Goal: Task Accomplishment & Management: Use online tool/utility

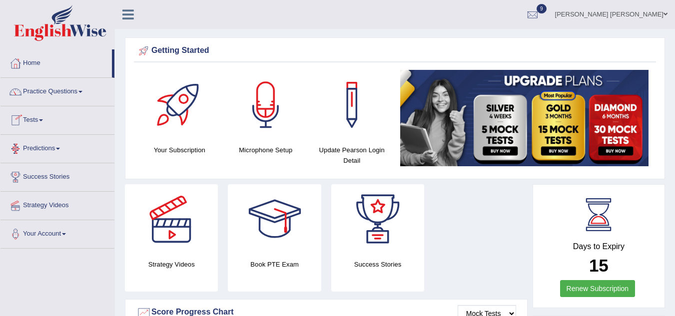
click at [31, 119] on link "Tests" at bounding box center [57, 118] width 114 height 25
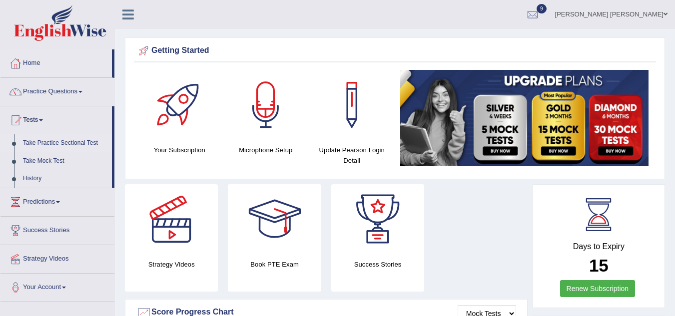
click at [53, 144] on link "Take Practice Sectional Test" at bounding box center [64, 143] width 93 height 18
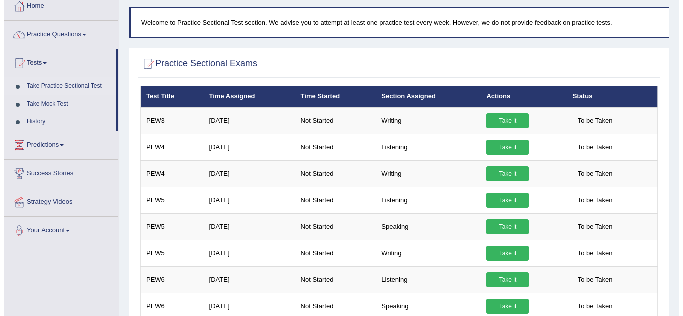
scroll to position [50, 0]
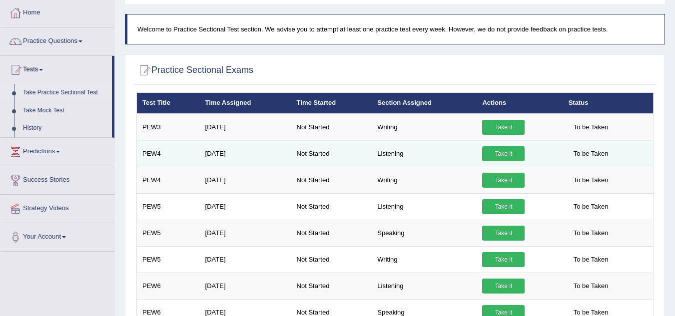
click at [494, 151] on link "Take it" at bounding box center [503, 153] width 42 height 15
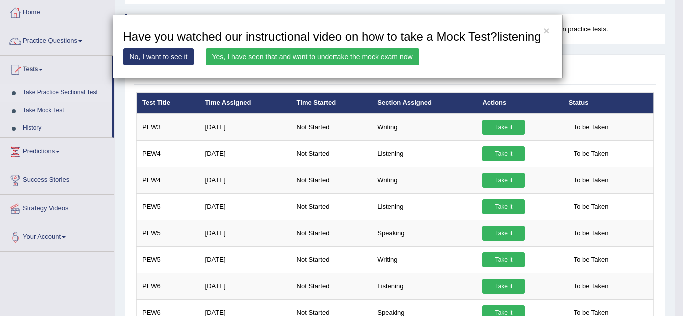
click at [382, 56] on link "Yes, I have seen that and want to undertake the mock exam now" at bounding box center [312, 56] width 213 height 17
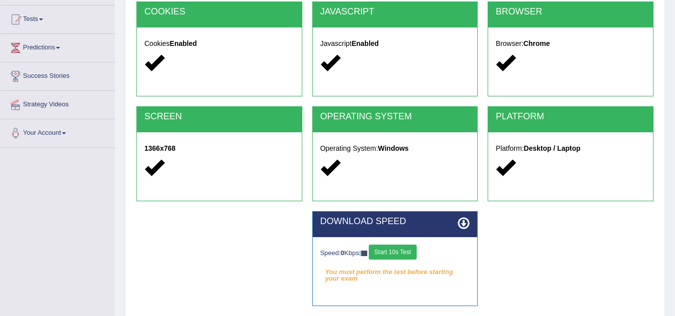
scroll to position [208, 0]
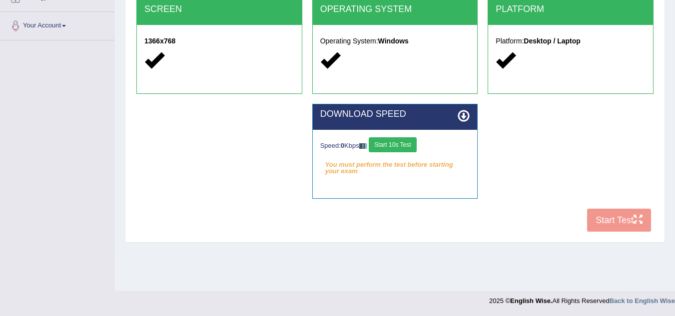
click at [396, 142] on button "Start 10s Test" at bounding box center [392, 144] width 47 height 15
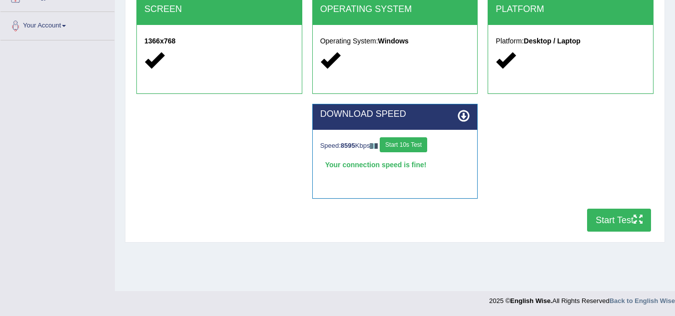
click at [608, 219] on button "Start Test" at bounding box center [619, 220] width 64 height 23
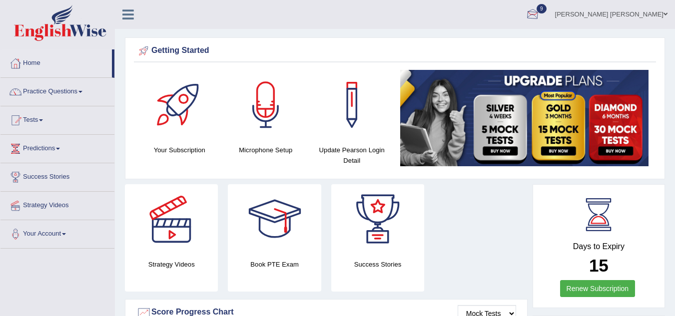
click at [540, 13] on div at bounding box center [532, 14] width 15 height 15
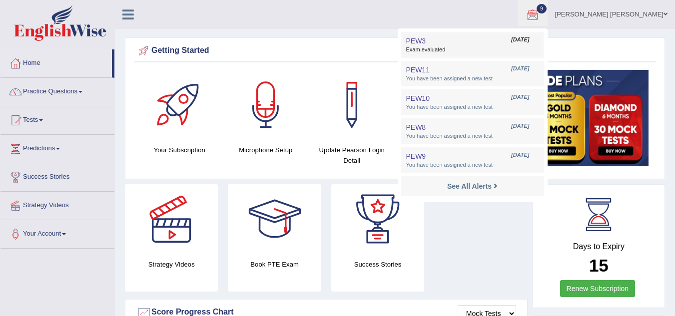
click at [499, 45] on link "PEW3 Sep 4, 2025 Exam evaluated" at bounding box center [472, 44] width 138 height 21
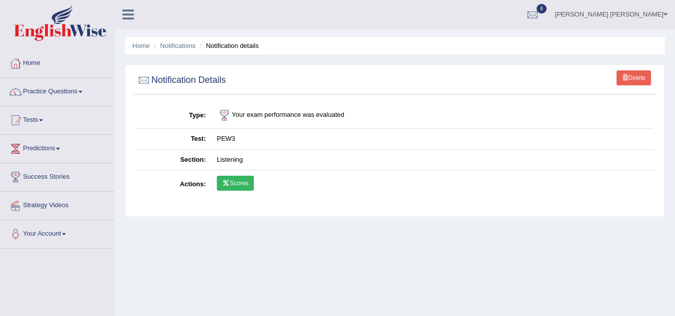
click at [227, 183] on icon at bounding box center [225, 183] width 7 height 6
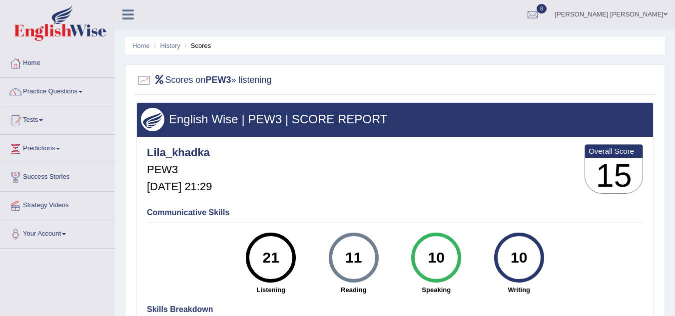
click at [324, 164] on div "Lila_khadka PEW3 [DATE] 21:29 Overall Score 15" at bounding box center [394, 171] width 501 height 59
click at [166, 46] on link "History" at bounding box center [170, 45] width 20 height 7
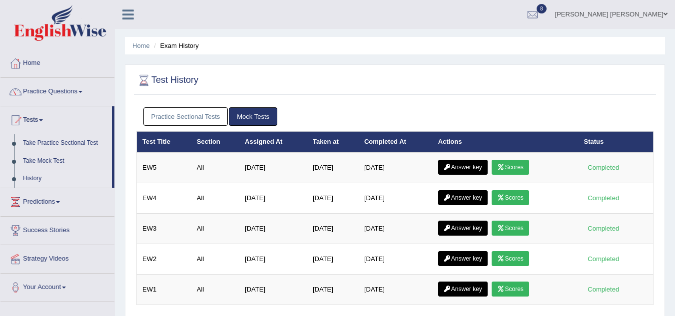
click at [191, 116] on link "Practice Sectional Tests" at bounding box center [185, 116] width 85 height 18
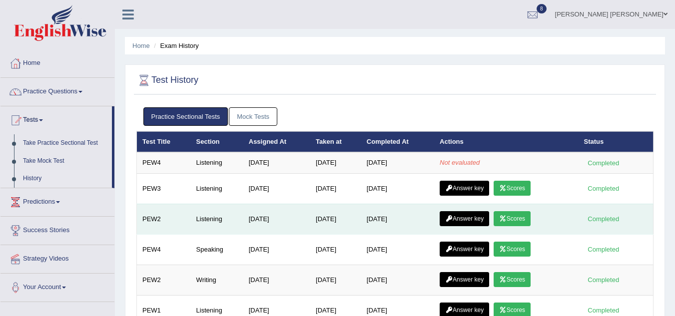
click at [510, 224] on link "Scores" at bounding box center [512, 218] width 37 height 15
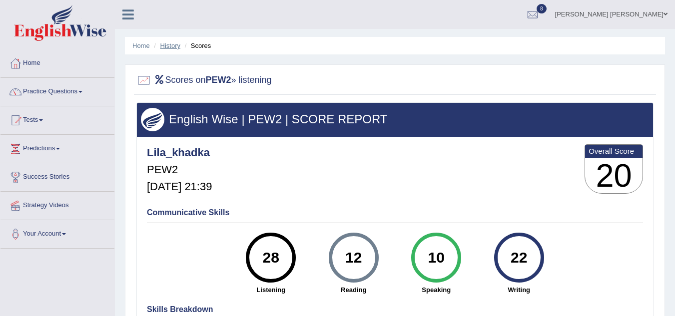
click at [172, 45] on link "History" at bounding box center [170, 45] width 20 height 7
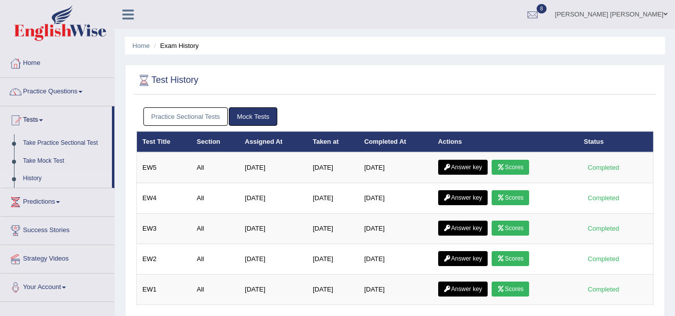
click at [174, 117] on link "Practice Sectional Tests" at bounding box center [185, 116] width 85 height 18
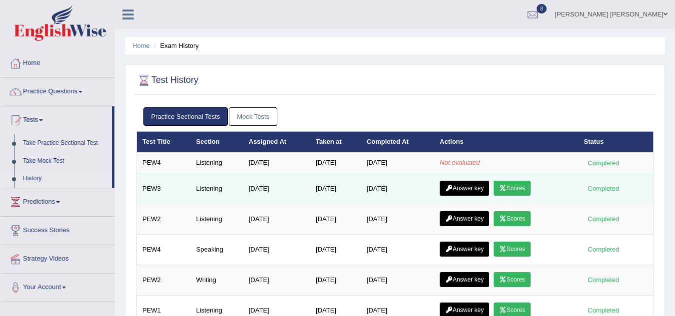
click at [513, 189] on link "Scores" at bounding box center [512, 188] width 37 height 15
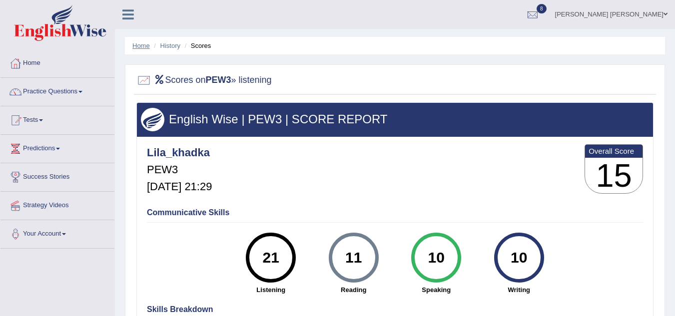
click at [137, 47] on link "Home" at bounding box center [140, 45] width 17 height 7
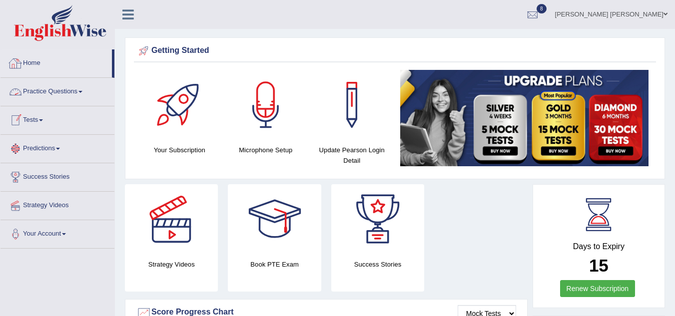
click at [30, 65] on link "Home" at bounding box center [55, 61] width 111 height 25
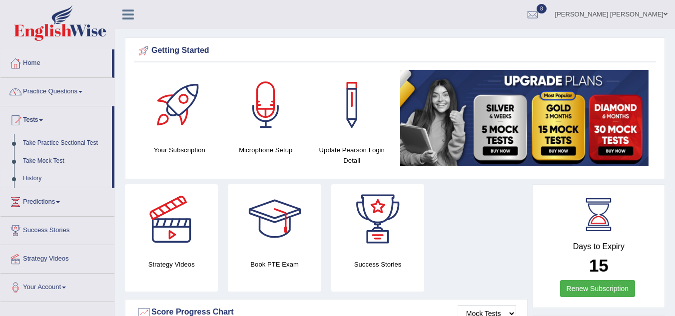
click at [31, 178] on link "History" at bounding box center [64, 179] width 93 height 18
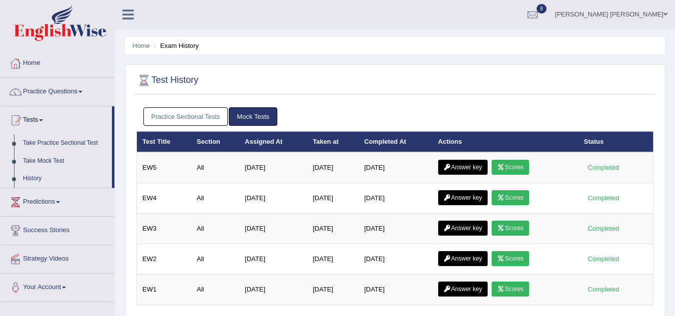
click at [191, 123] on link "Practice Sectional Tests" at bounding box center [185, 116] width 85 height 18
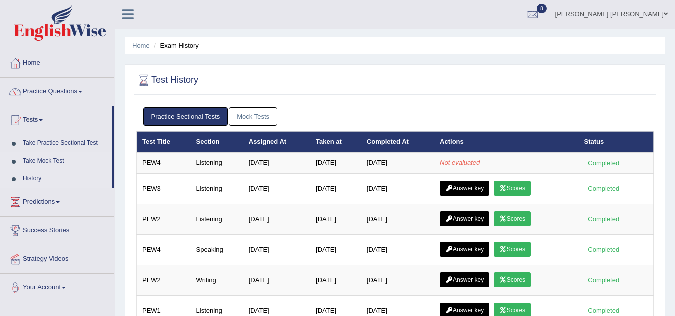
click at [36, 160] on link "Take Mock Test" at bounding box center [64, 161] width 93 height 18
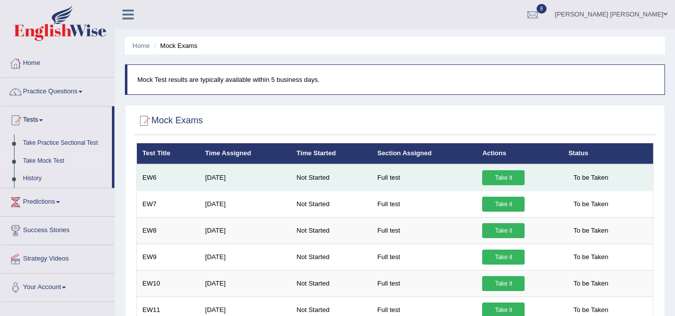
click at [495, 176] on link "Take it" at bounding box center [503, 177] width 42 height 15
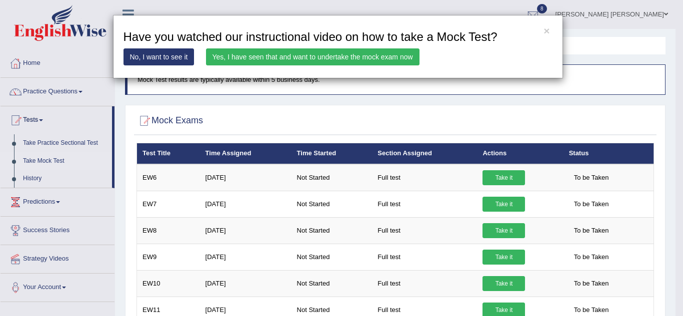
click at [290, 58] on link "Yes, I have seen that and want to undertake the mock exam now" at bounding box center [312, 56] width 213 height 17
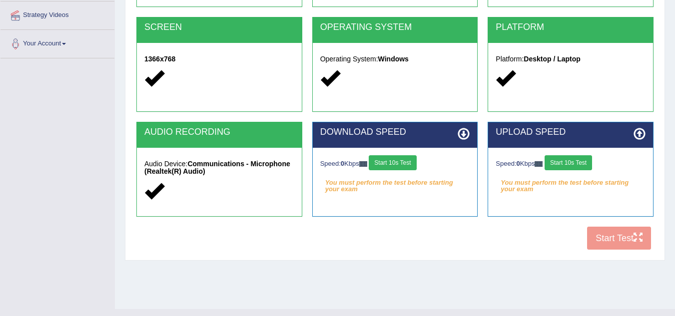
scroll to position [208, 0]
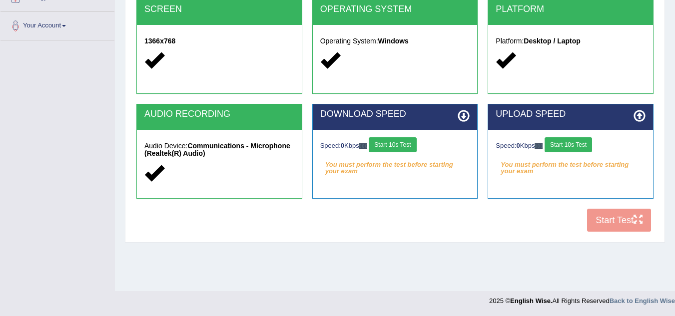
click at [397, 141] on button "Start 10s Test" at bounding box center [392, 144] width 47 height 15
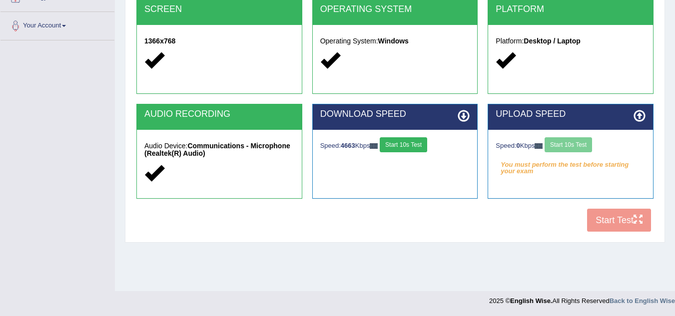
click at [580, 144] on div "Speed: 0 Kbps Start 10s Test" at bounding box center [571, 145] width 150 height 17
click at [574, 144] on button "Start 10s Test" at bounding box center [568, 144] width 47 height 15
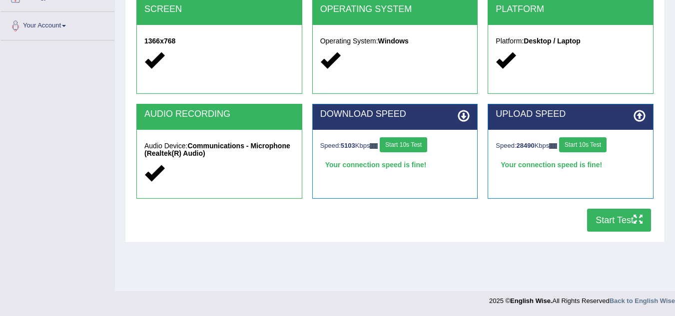
click at [601, 220] on button "Start Test" at bounding box center [619, 220] width 64 height 23
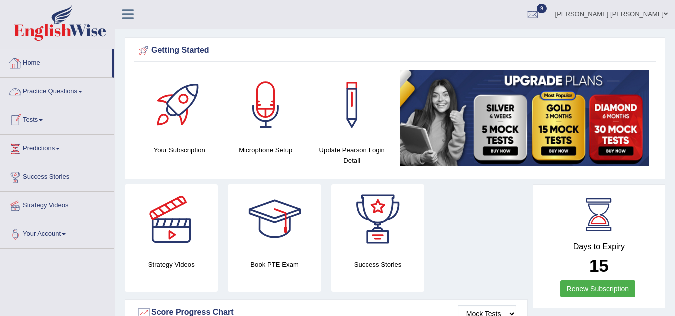
click at [38, 60] on link "Home" at bounding box center [55, 61] width 111 height 25
click at [36, 119] on link "Tests" at bounding box center [57, 118] width 114 height 25
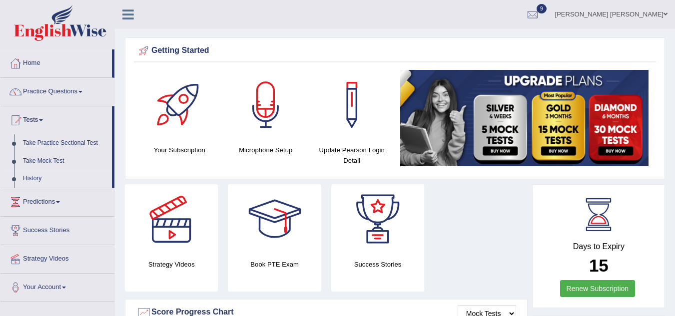
click at [39, 179] on link "History" at bounding box center [64, 179] width 93 height 18
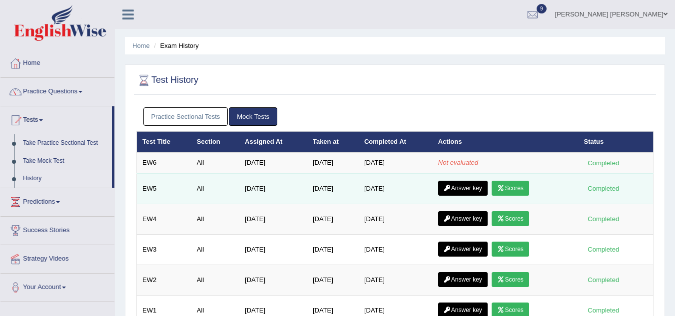
click at [515, 185] on link "Scores" at bounding box center [510, 188] width 37 height 15
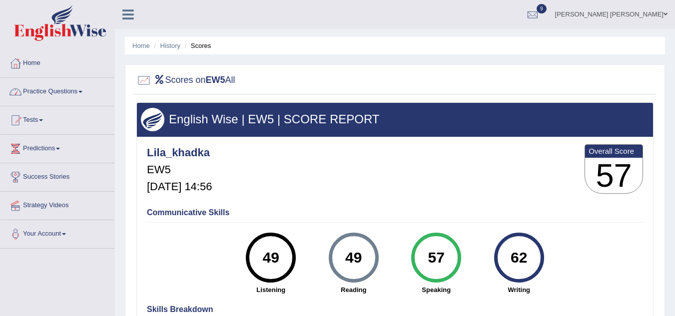
click at [30, 64] on link "Home" at bounding box center [57, 61] width 114 height 25
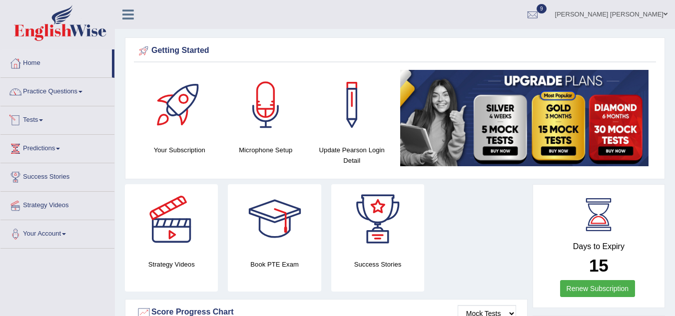
click at [35, 125] on link "Tests" at bounding box center [57, 118] width 114 height 25
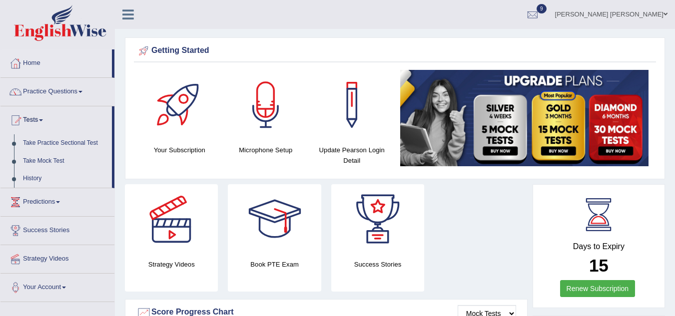
click at [34, 177] on link "History" at bounding box center [64, 179] width 93 height 18
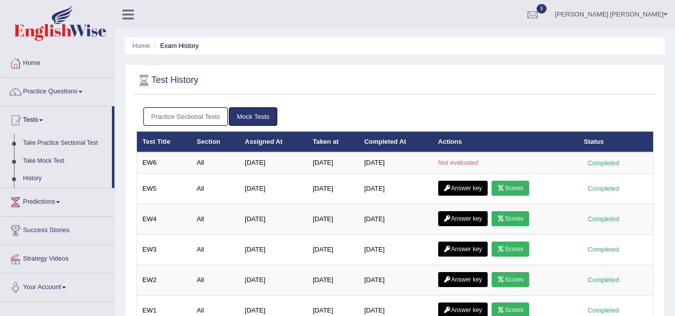
click at [256, 114] on link "Mock Tests" at bounding box center [253, 116] width 48 height 18
